Goal: Information Seeking & Learning: Learn about a topic

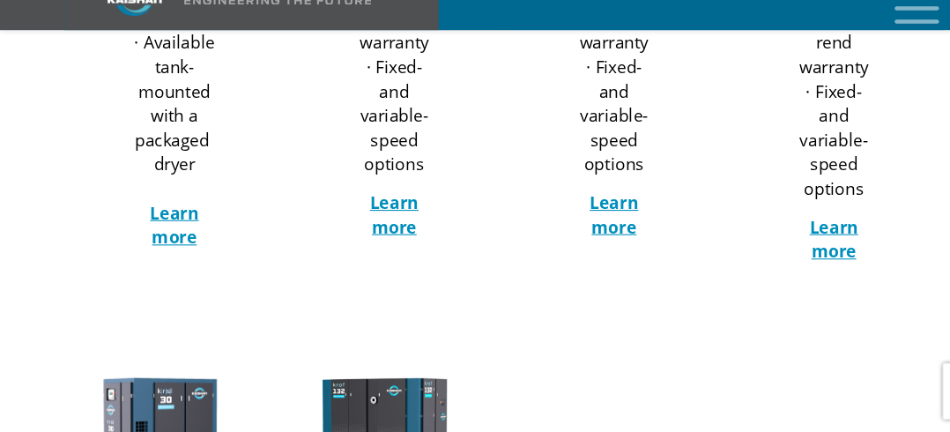
click at [173, 300] on div at bounding box center [164, 19] width 207 height 664
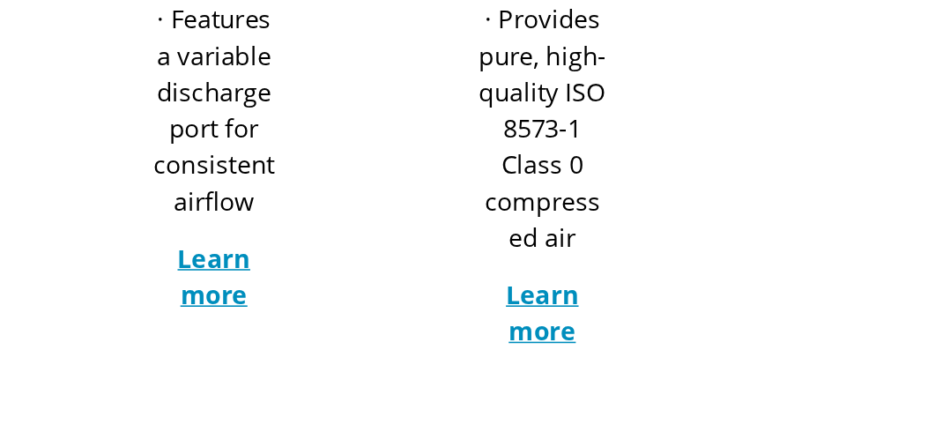
scroll to position [1177, 0]
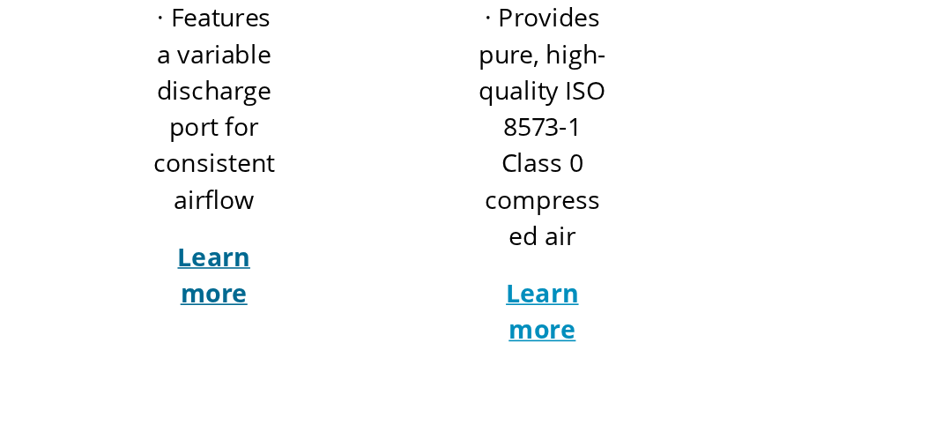
click at [159, 310] on strong "Learn more" at bounding box center [165, 332] width 46 height 44
